Goal: Check status: Check status

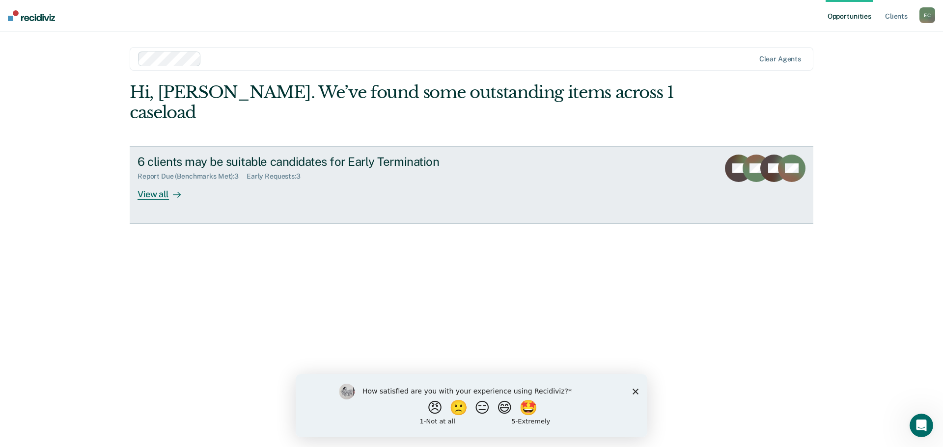
click at [174, 172] on div "Report Due (Benchmarks Met) : 3" at bounding box center [191, 176] width 109 height 8
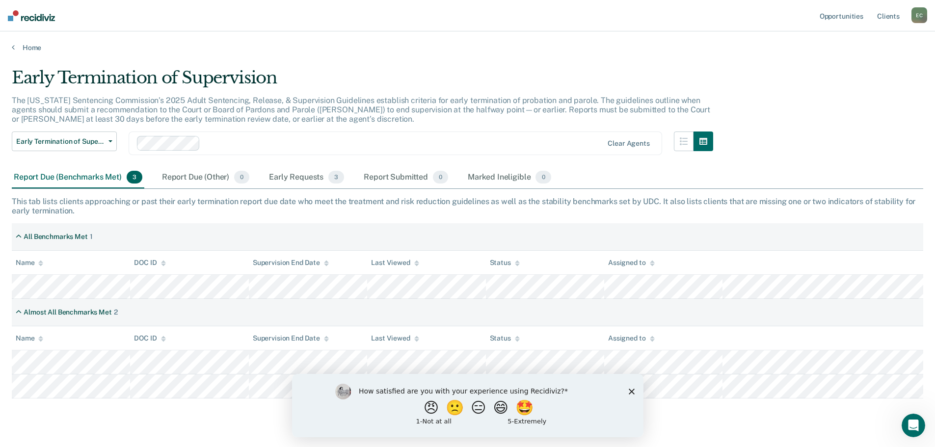
click at [630, 390] on polygon "Close survey" at bounding box center [631, 391] width 6 height 6
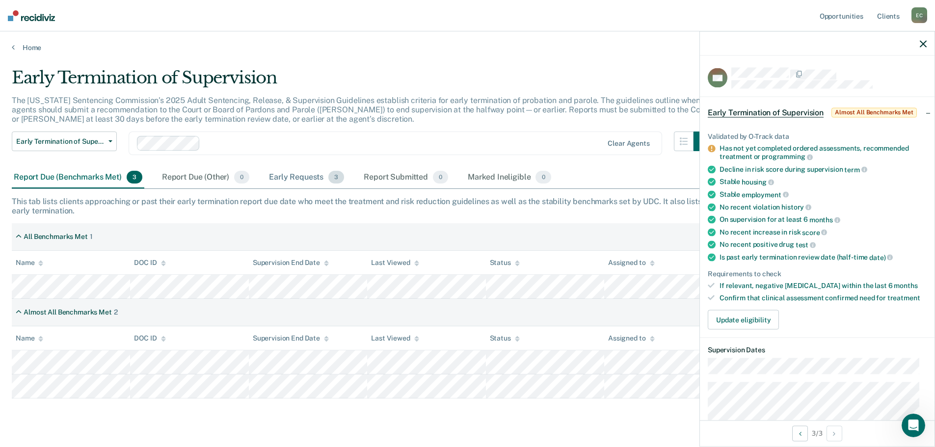
click at [302, 175] on div "Early Requests 3" at bounding box center [306, 178] width 79 height 22
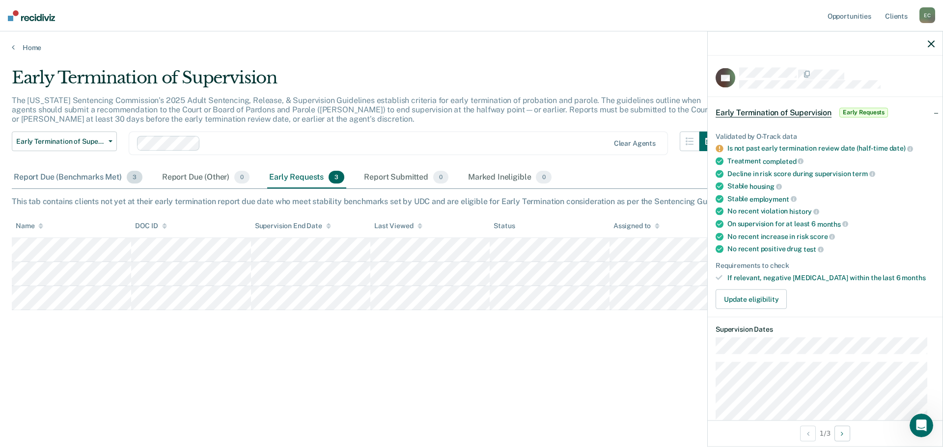
click at [19, 176] on div "Report Due (Benchmarks Met) 3" at bounding box center [78, 178] width 133 height 22
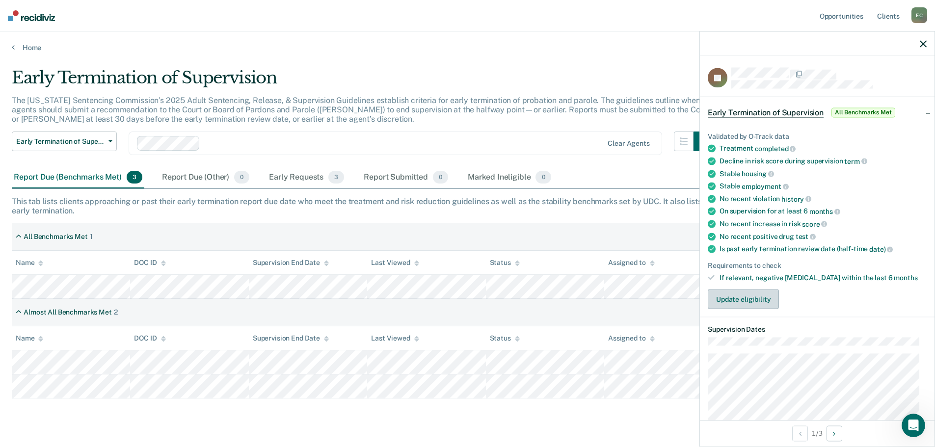
click at [729, 296] on button "Update eligibility" at bounding box center [743, 300] width 71 height 20
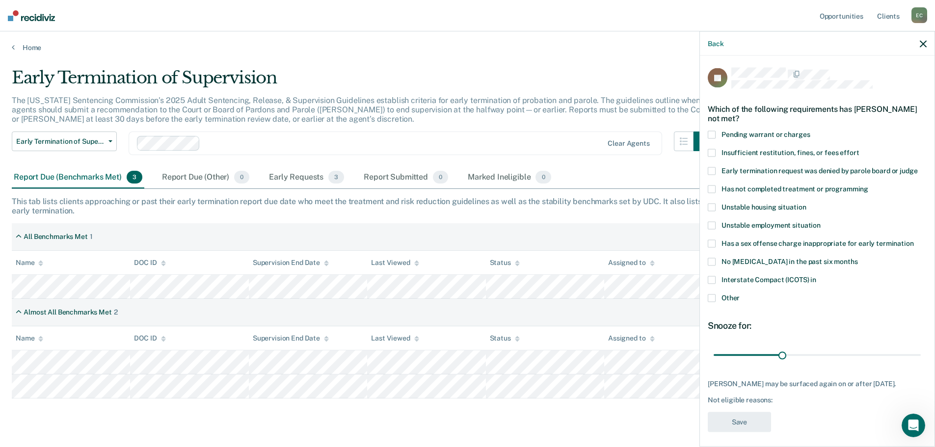
click at [710, 278] on span at bounding box center [712, 280] width 8 height 8
click at [737, 429] on button "Save" at bounding box center [739, 422] width 63 height 20
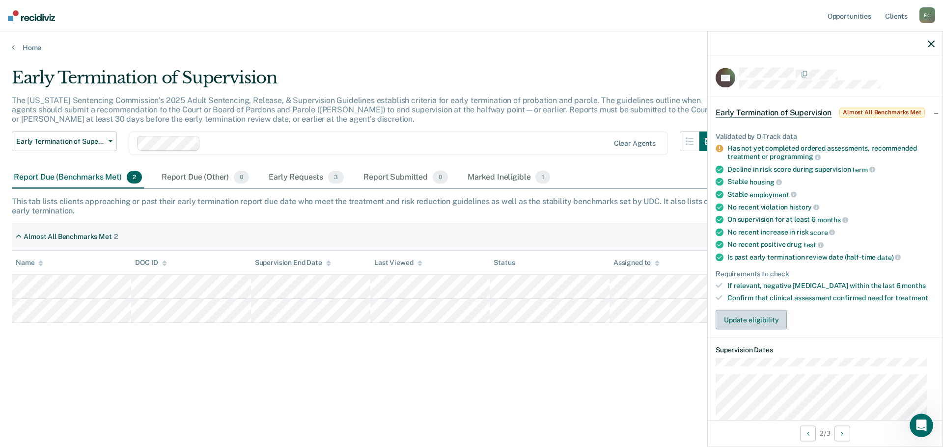
click at [743, 320] on button "Update eligibility" at bounding box center [750, 320] width 71 height 20
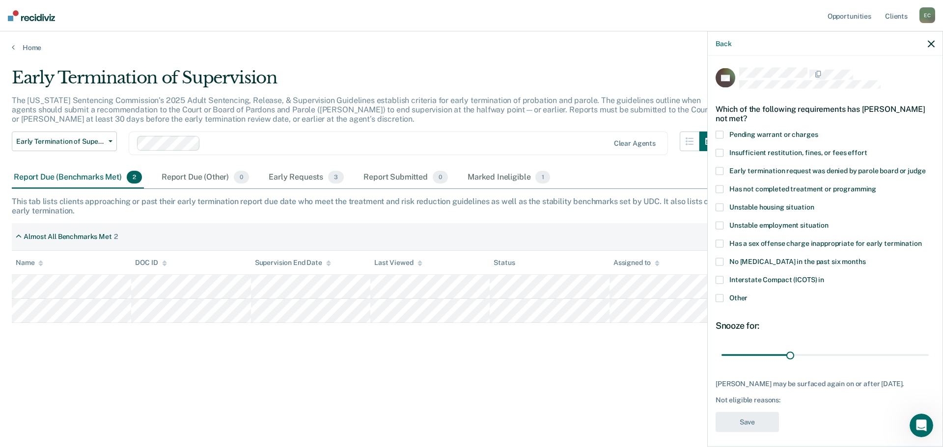
click at [720, 188] on span at bounding box center [719, 190] width 8 height 8
click at [719, 297] on span at bounding box center [719, 299] width 8 height 8
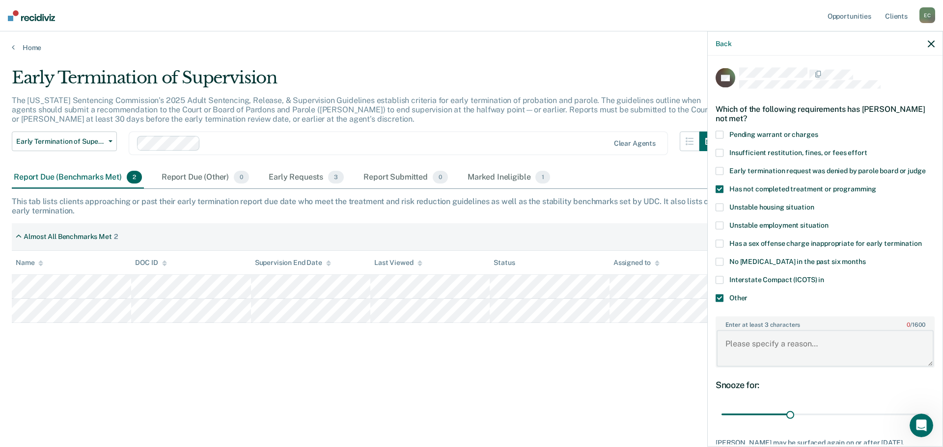
click at [735, 343] on textarea "Enter at least 3 characters 0 / 1600" at bounding box center [824, 348] width 217 height 36
type textarea "P"
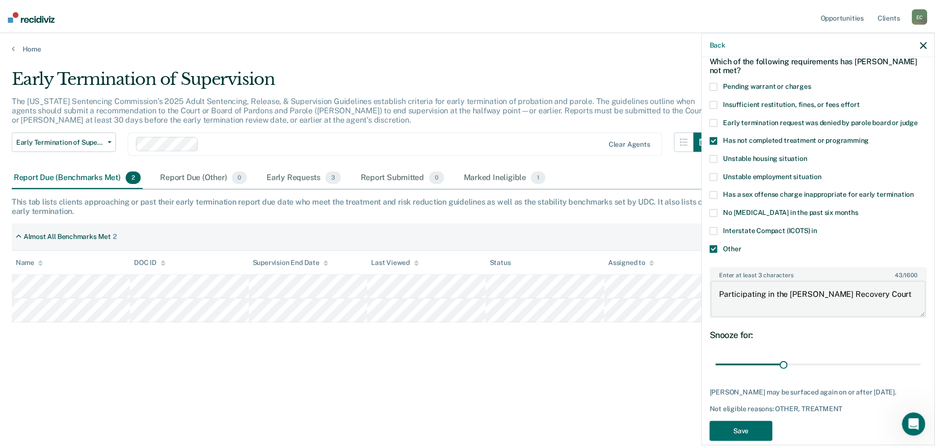
scroll to position [72, 0]
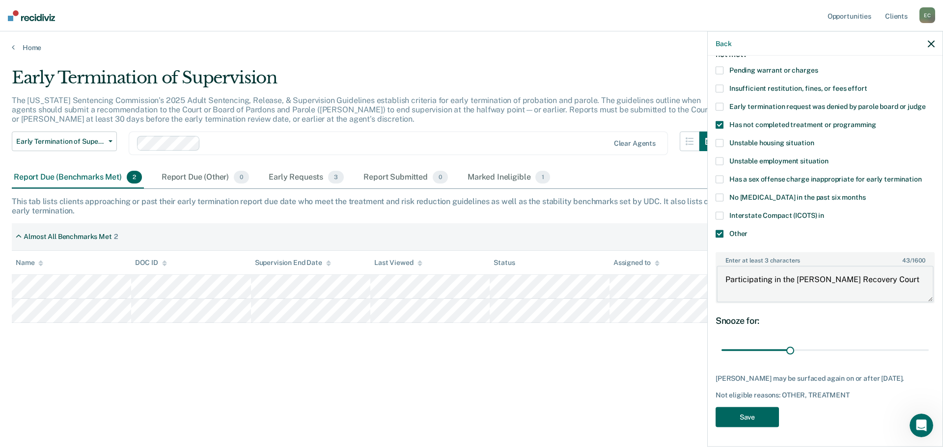
type textarea "Participating in the [PERSON_NAME] Recovery Court"
click at [747, 415] on button "Save" at bounding box center [746, 417] width 63 height 20
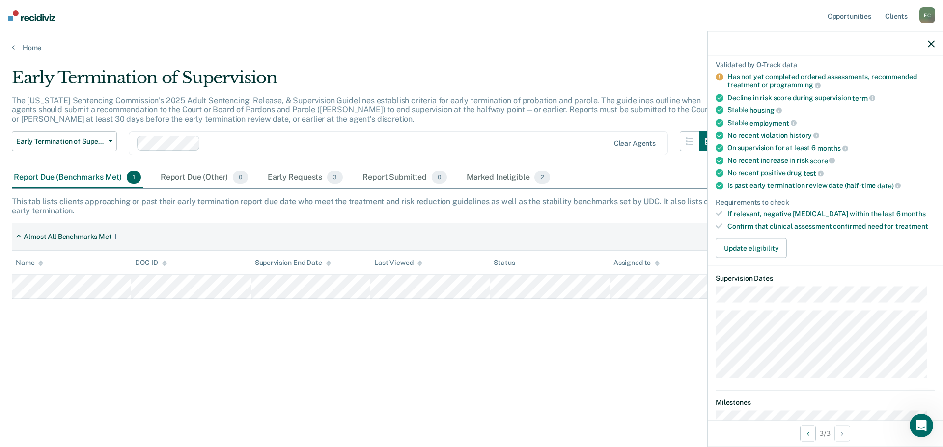
click at [112, 343] on div "Early Termination of Supervision The [US_STATE] Sentencing Commission’s 2025 Ad…" at bounding box center [471, 221] width 919 height 306
click at [111, 139] on button "Early Termination of Supervision" at bounding box center [64, 142] width 105 height 20
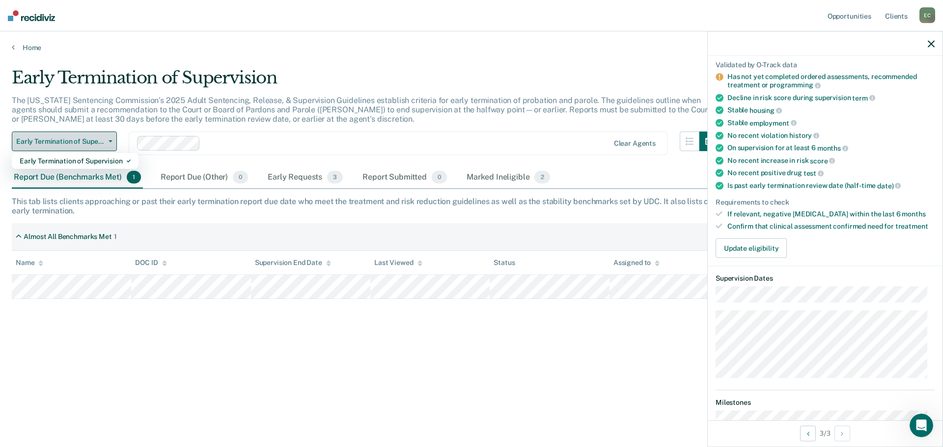
click at [111, 139] on button "Early Termination of Supervision" at bounding box center [64, 142] width 105 height 20
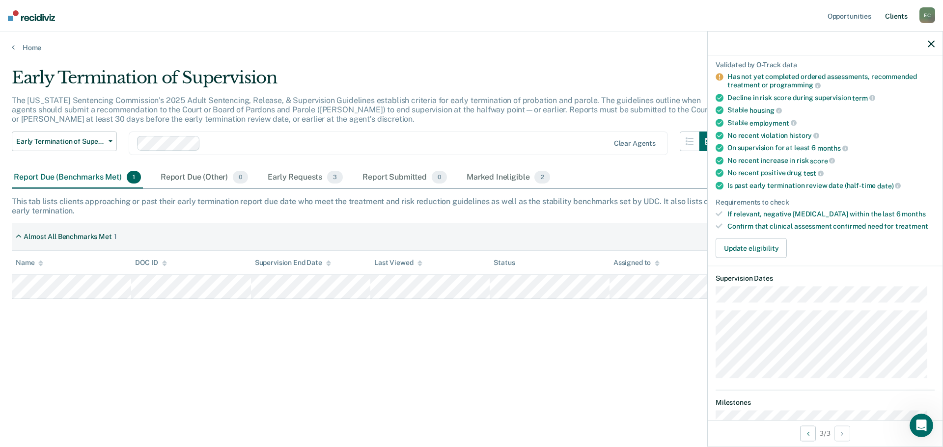
click at [897, 13] on link "Client s" at bounding box center [896, 15] width 27 height 31
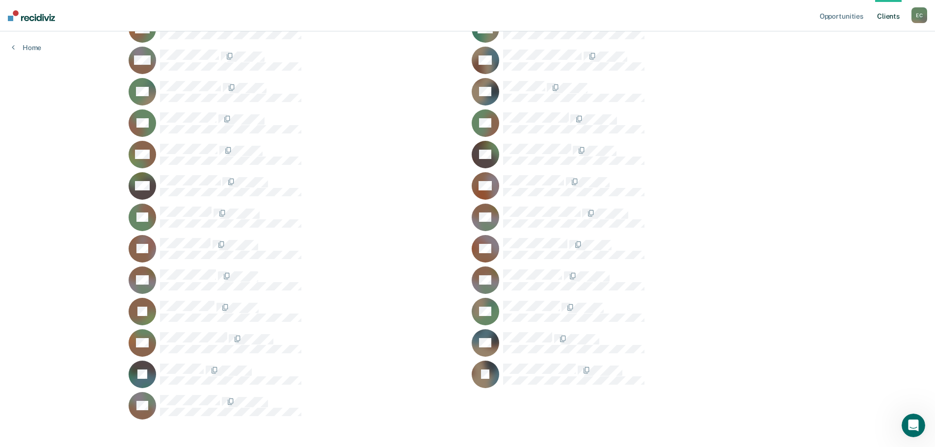
scroll to position [552, 0]
